Goal: Transaction & Acquisition: Purchase product/service

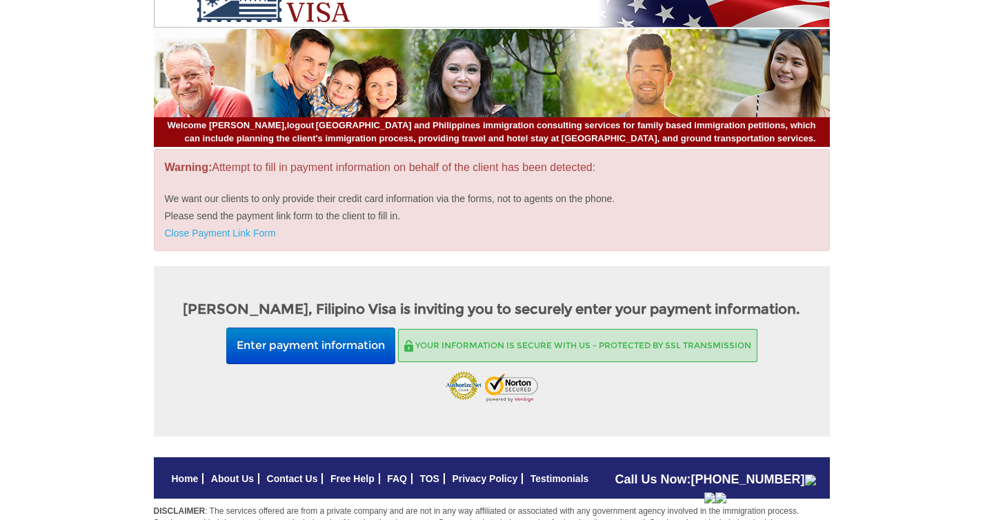
scroll to position [30, 0]
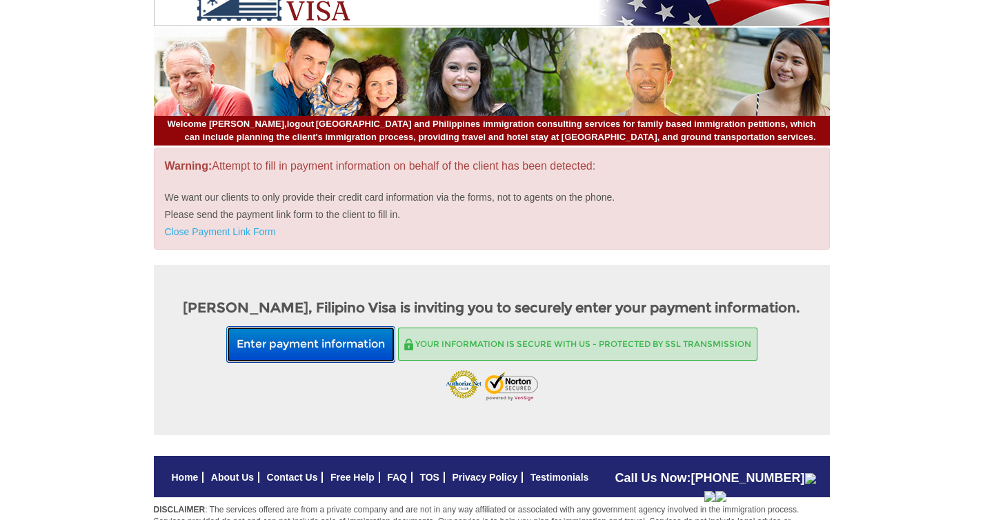
click at [348, 348] on button "Enter payment information" at bounding box center [310, 344] width 169 height 37
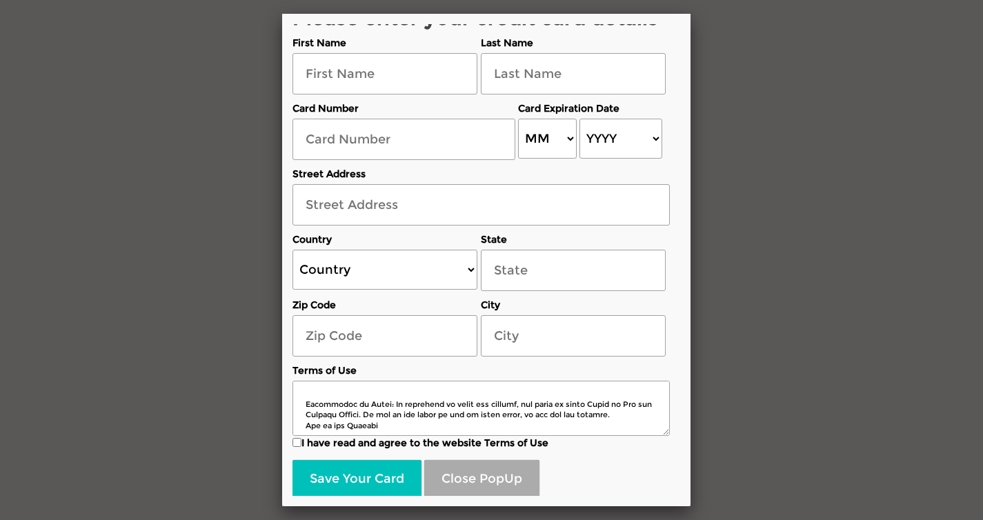
scroll to position [17, 0]
click at [415, 86] on input "text" at bounding box center [384, 74] width 185 height 41
click at [595, 70] on input "text" at bounding box center [573, 74] width 185 height 41
click at [604, 44] on label "Last Name" at bounding box center [573, 44] width 185 height 14
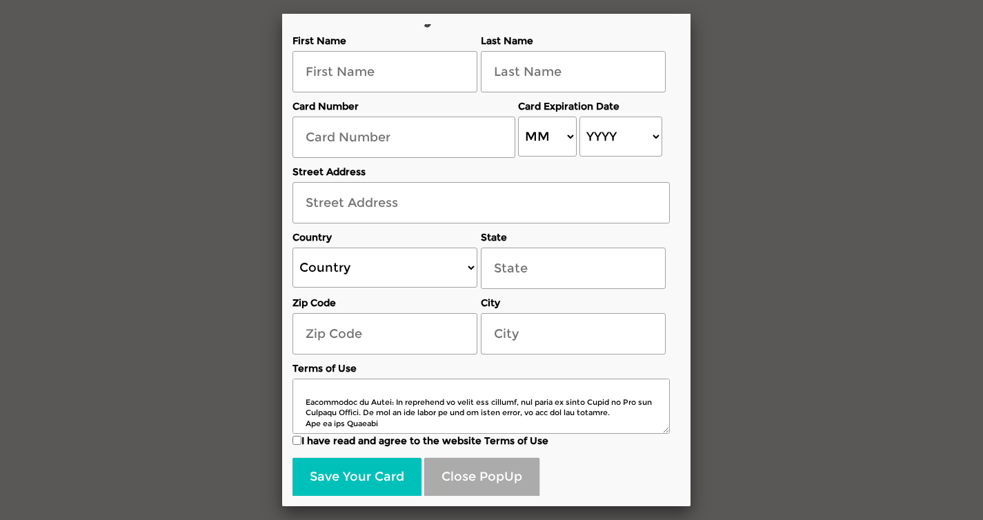
scroll to position [54, 0]
click at [396, 81] on input "text" at bounding box center [384, 71] width 185 height 41
paste input "[PERSON_NAME]"
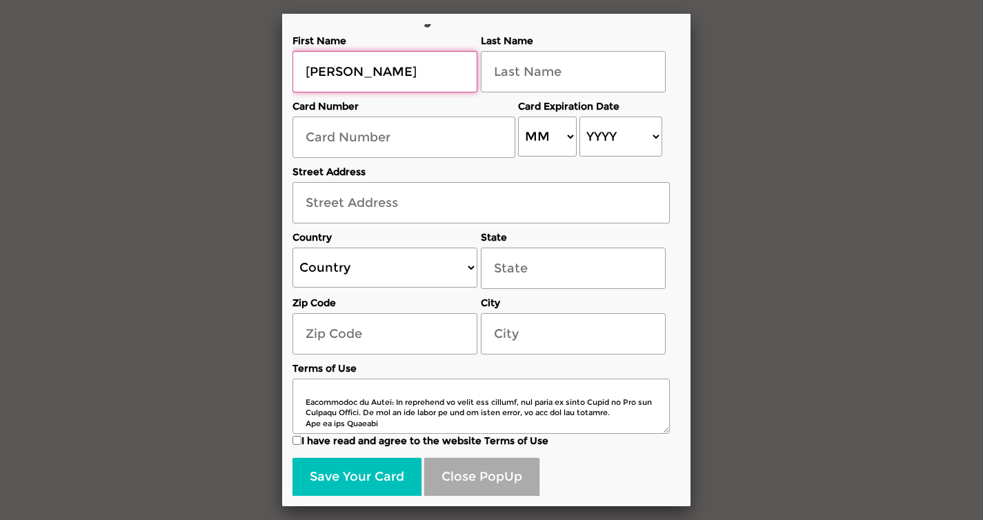
click at [373, 70] on input "[PERSON_NAME]" at bounding box center [384, 71] width 185 height 41
type input "[PERSON_NAME]"
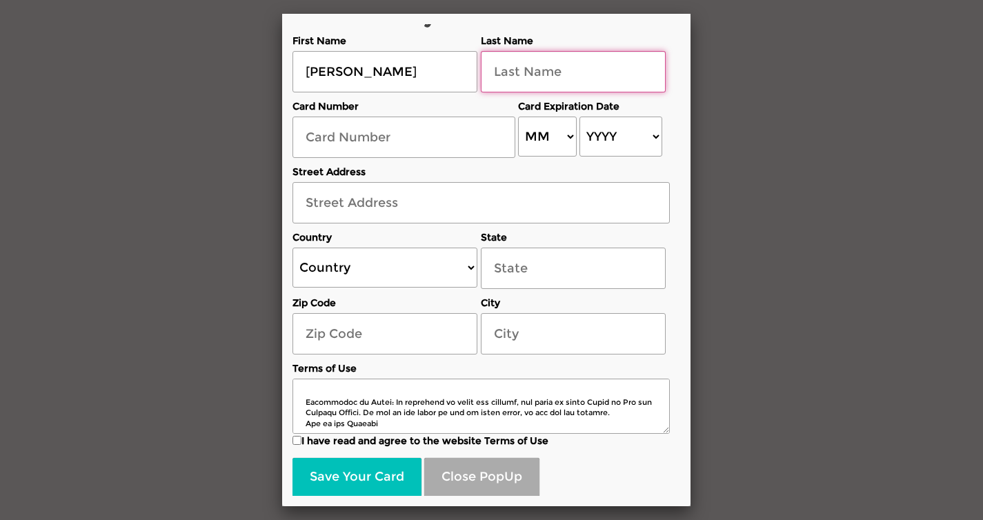
click at [533, 79] on input "text" at bounding box center [573, 71] width 185 height 41
paste input "[PERSON_NAME]"
type input "[PERSON_NAME]"
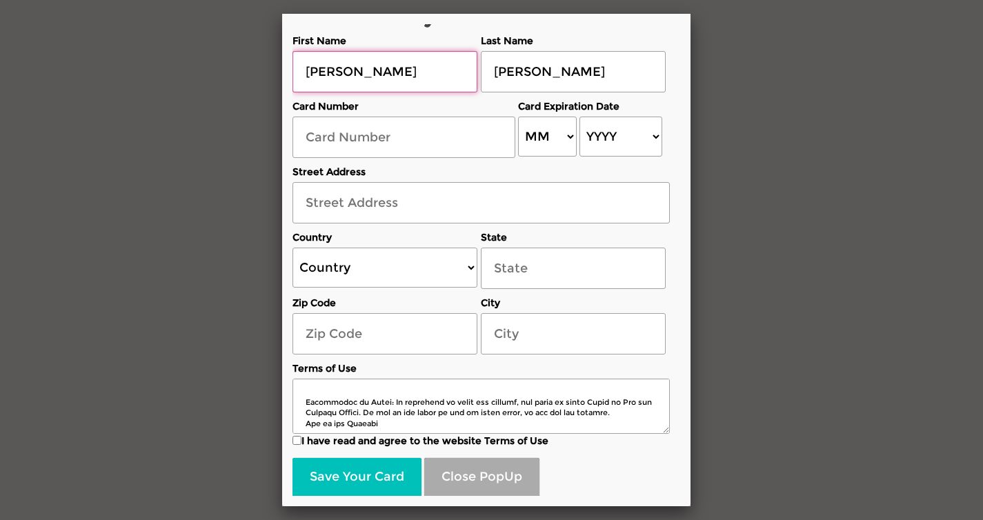
click at [413, 79] on input "[PERSON_NAME]" at bounding box center [384, 71] width 185 height 41
type input "[PERSON_NAME]"
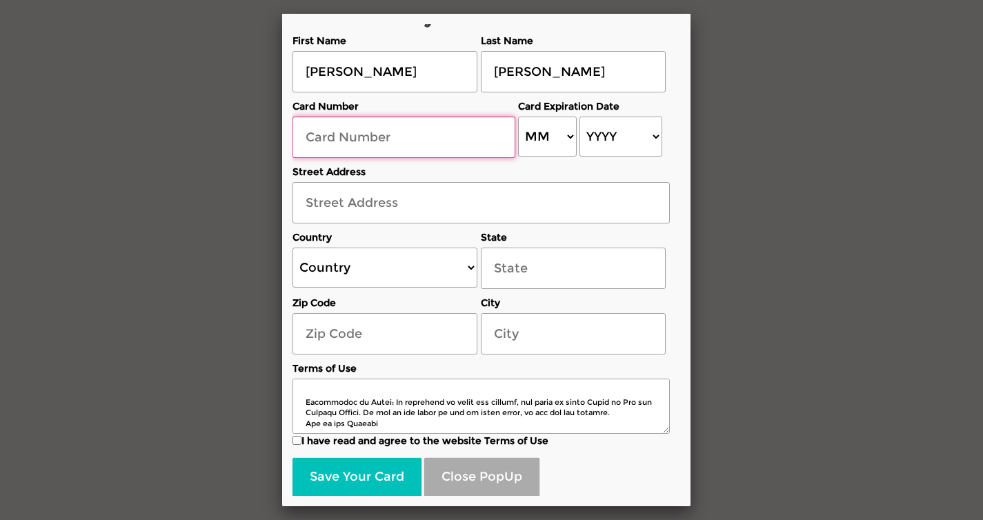
click at [398, 138] on input "text" at bounding box center [403, 137] width 223 height 41
paste input "[CREDIT_CARD_NUMBER]"
click at [340, 135] on input "[CREDIT_CARD_NUMBER]" at bounding box center [403, 137] width 223 height 41
click at [369, 136] on input "[CREDIT_CARD_NUMBER]" at bounding box center [403, 137] width 223 height 41
click at [401, 137] on input "537802902389 3813" at bounding box center [403, 137] width 223 height 41
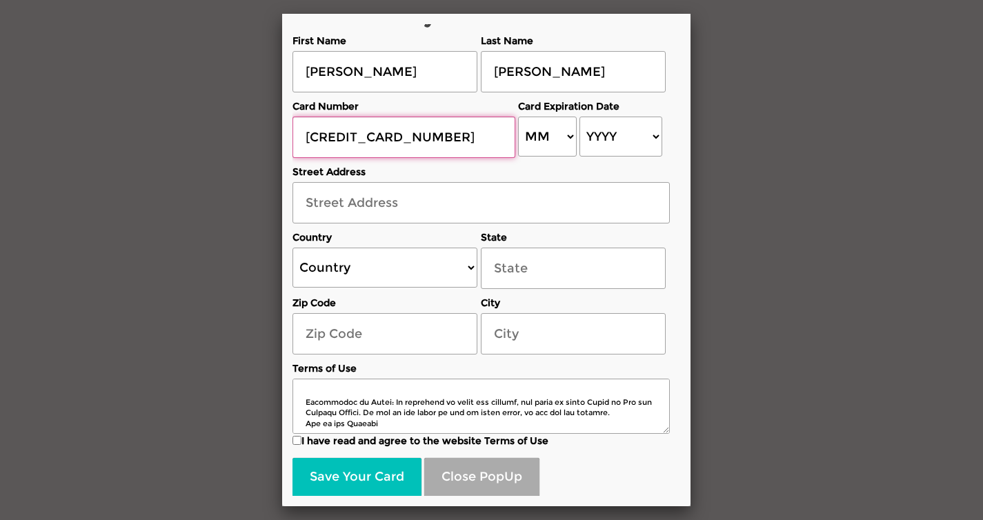
type input "[CREDIT_CARD_NUMBER]"
click at [545, 143] on select "MM 01 02 03 04 05 06 07 08 09 10 11 12" at bounding box center [547, 137] width 59 height 40
select select "05"
click at [518, 117] on select "MM 01 02 03 04 05 06 07 08 09 10 11 12" at bounding box center [547, 137] width 59 height 40
click at [603, 137] on select "YYYY 2025 2026 2027 2028 2029 2030 2031 2032 2033 2034 2035 2036 2037 2038 2039…" at bounding box center [620, 137] width 82 height 40
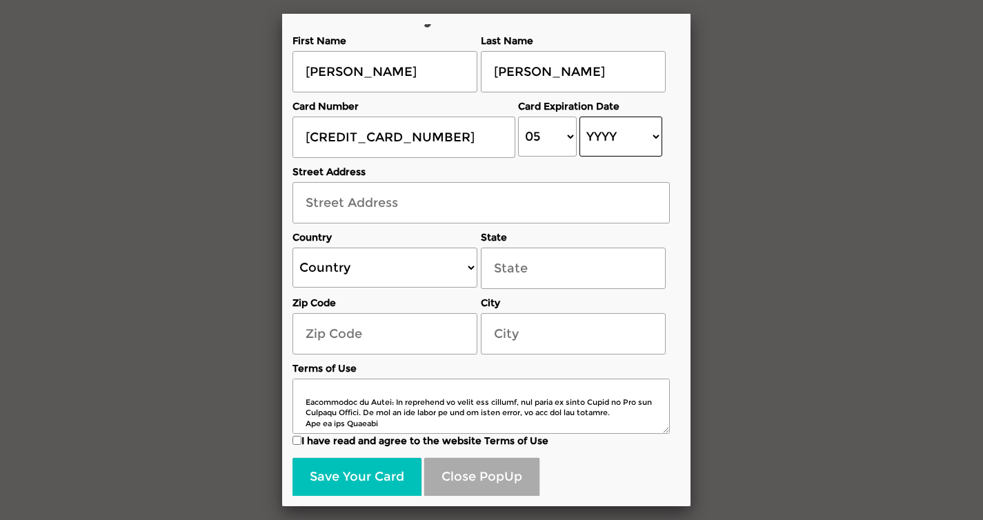
select select "2028"
click at [579, 117] on select "YYYY 2025 2026 2027 2028 2029 2030 2031 2032 2033 2034 2035 2036 2037 2038 2039…" at bounding box center [620, 137] width 82 height 40
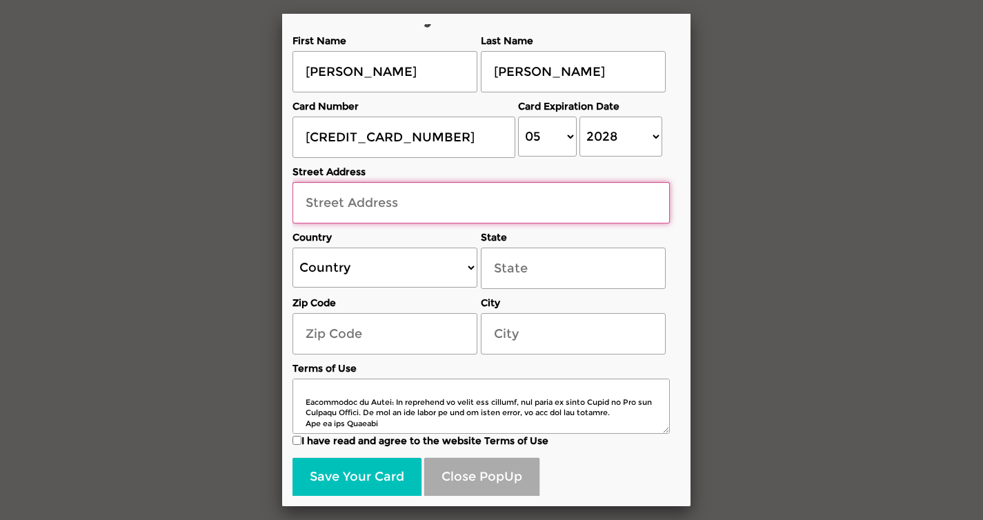
click at [477, 209] on input "text" at bounding box center [480, 202] width 377 height 41
click at [366, 203] on input "[GEOGRAPHIC_DATA]" at bounding box center [480, 202] width 377 height 41
click at [441, 203] on input "[STREET_ADDRESS]" at bounding box center [480, 202] width 377 height 41
type input "[GEOGRAPHIC_DATA]"
drag, startPoint x: 473, startPoint y: 202, endPoint x: 305, endPoint y: 193, distance: 168.5
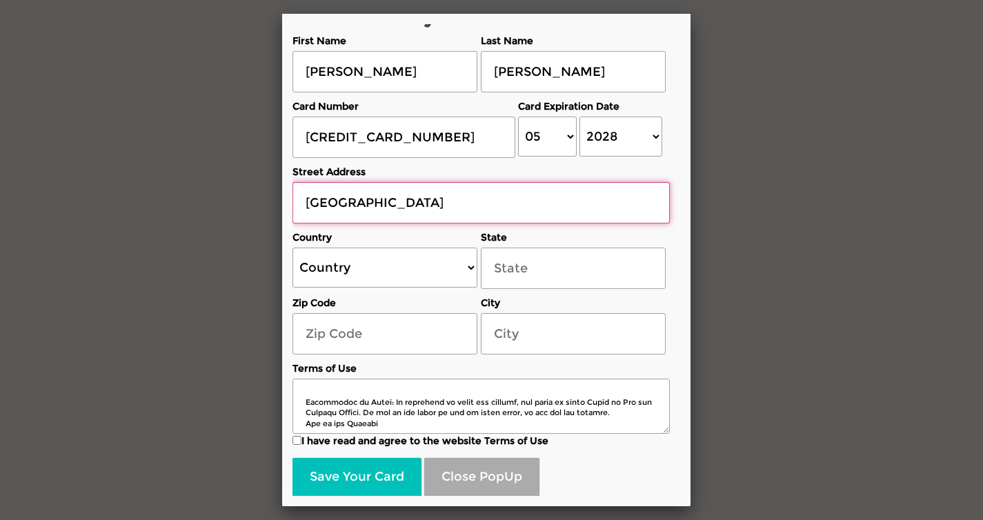
click at [305, 193] on input "[GEOGRAPHIC_DATA]" at bounding box center [480, 202] width 377 height 41
